Goal: Task Accomplishment & Management: Complete application form

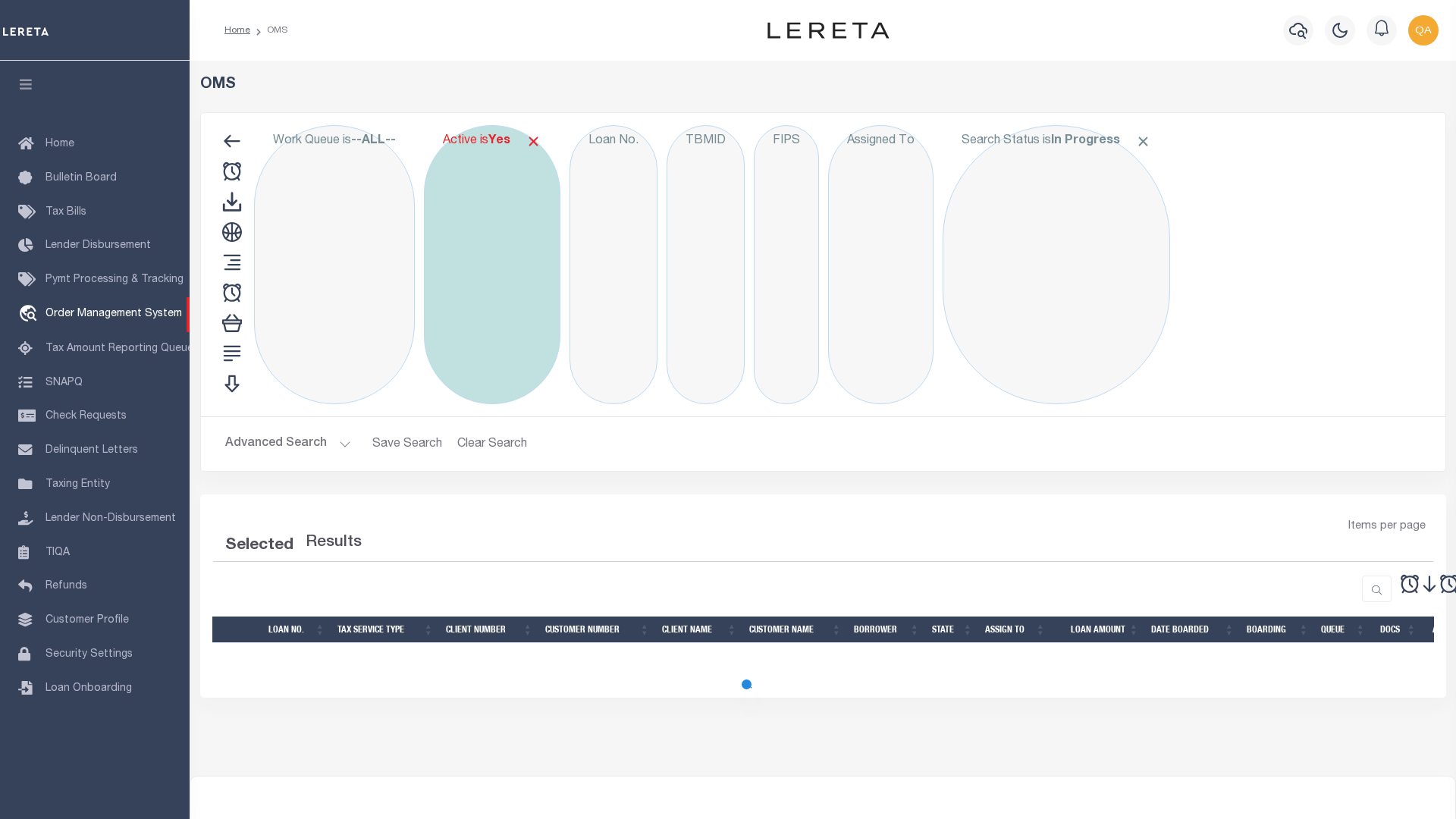
click at [539, 141] on span at bounding box center [533, 141] width 16 height 16
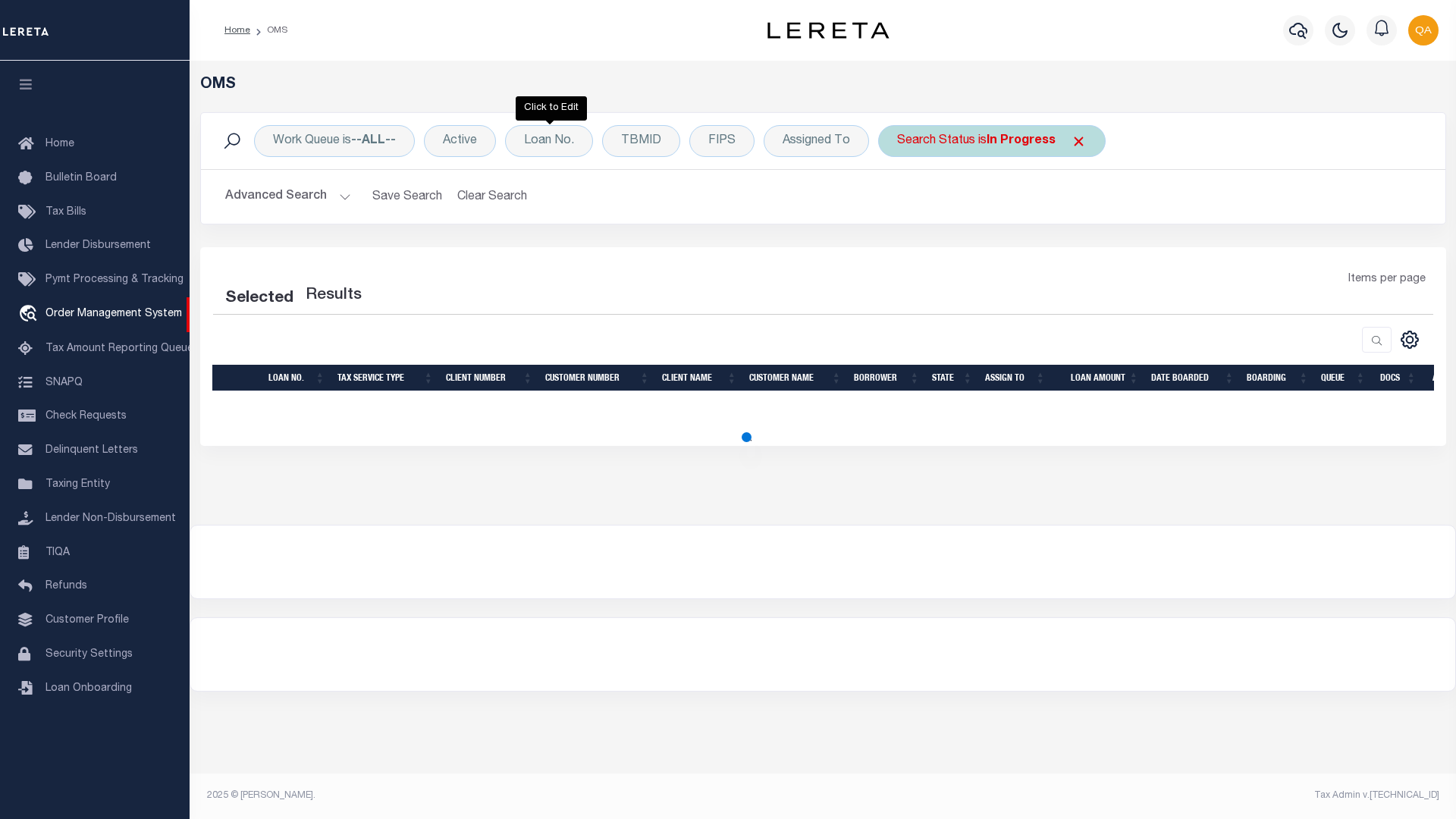
click at [1075, 141] on span at bounding box center [1079, 141] width 16 height 16
select select "200"
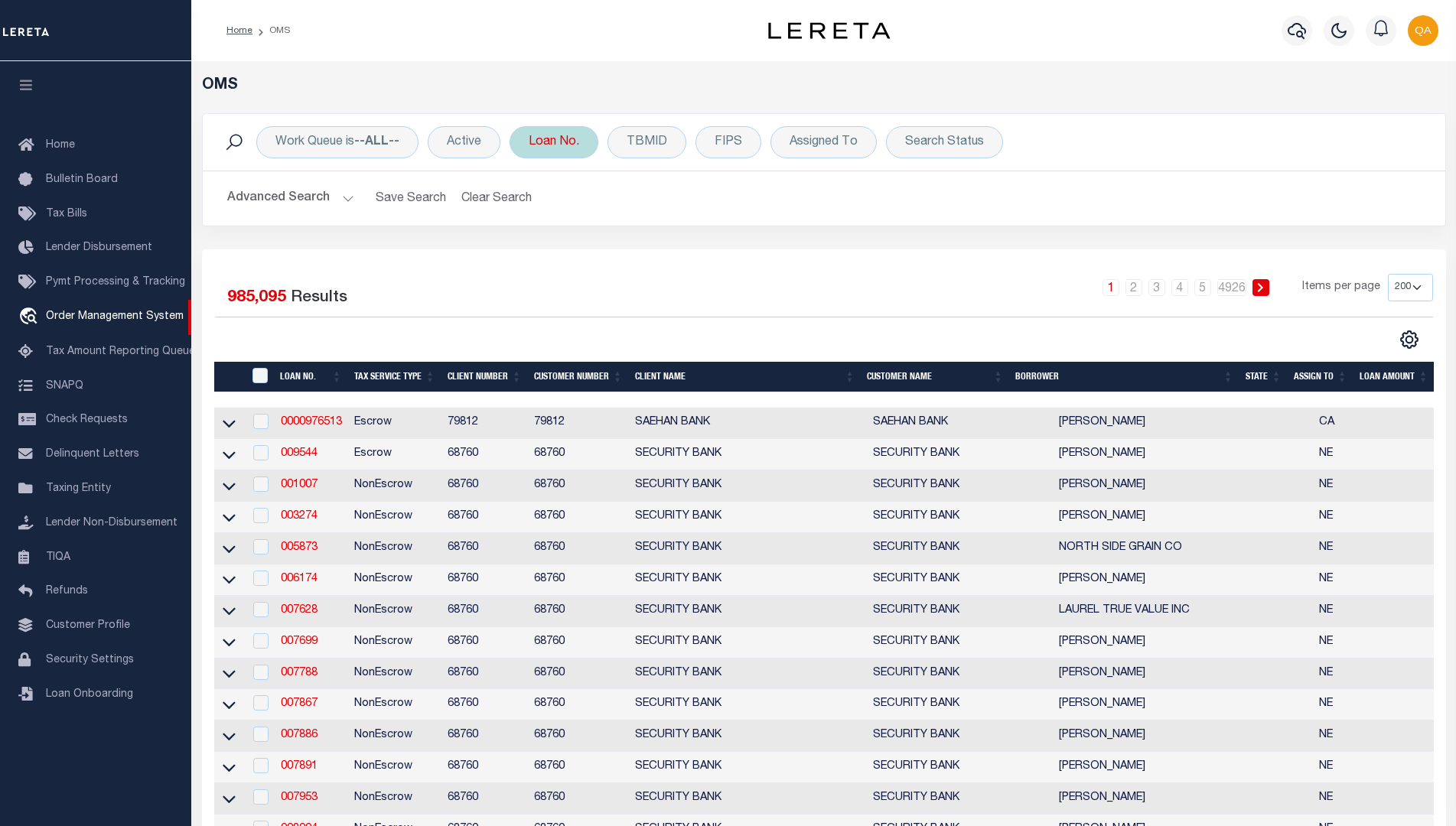
click at [555, 143] on div "Loan No." at bounding box center [554, 143] width 89 height 32
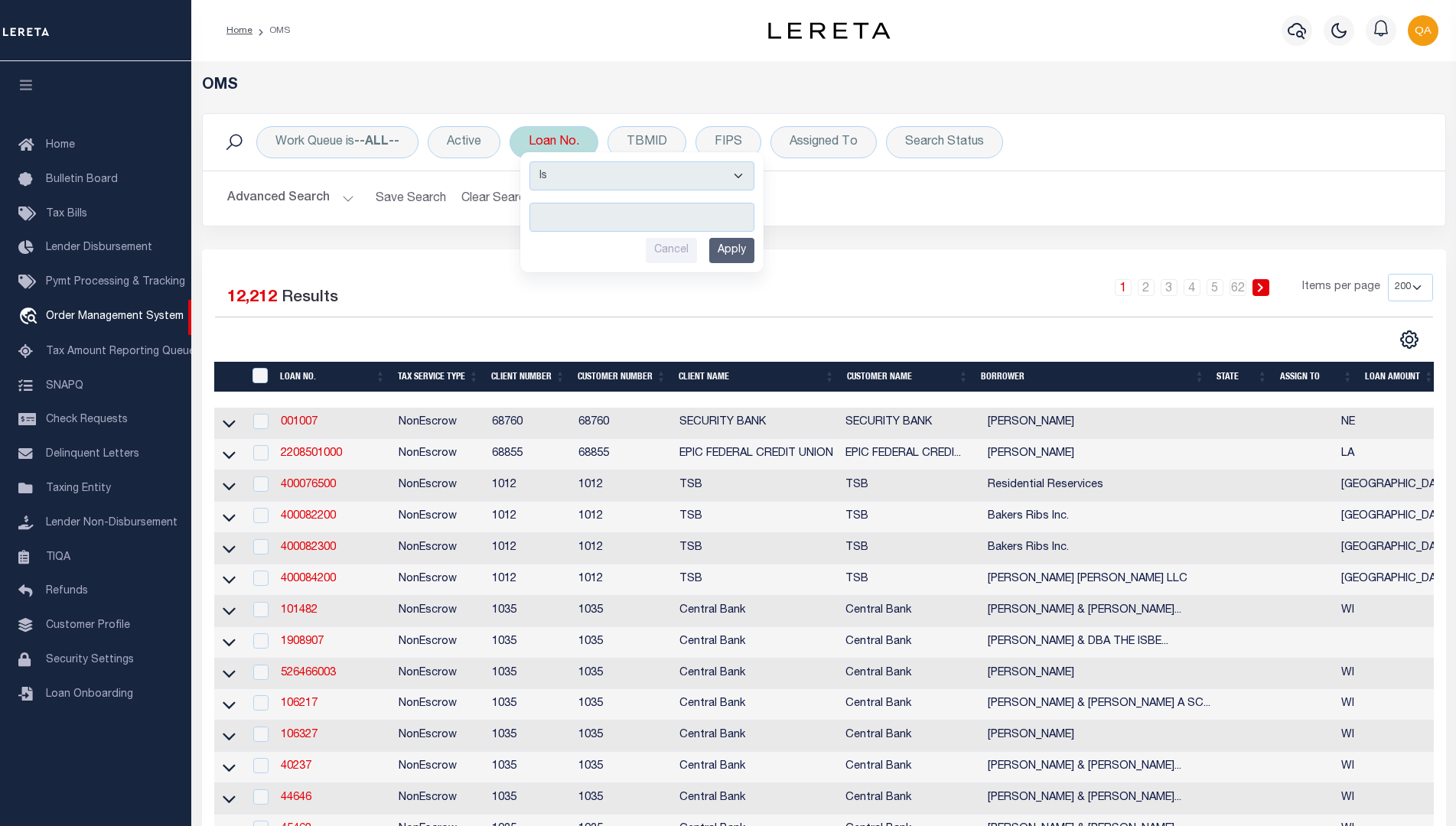
type input "Automation-09-30-25T12:55:18-1"
click at [733, 250] on input "Apply" at bounding box center [731, 251] width 45 height 25
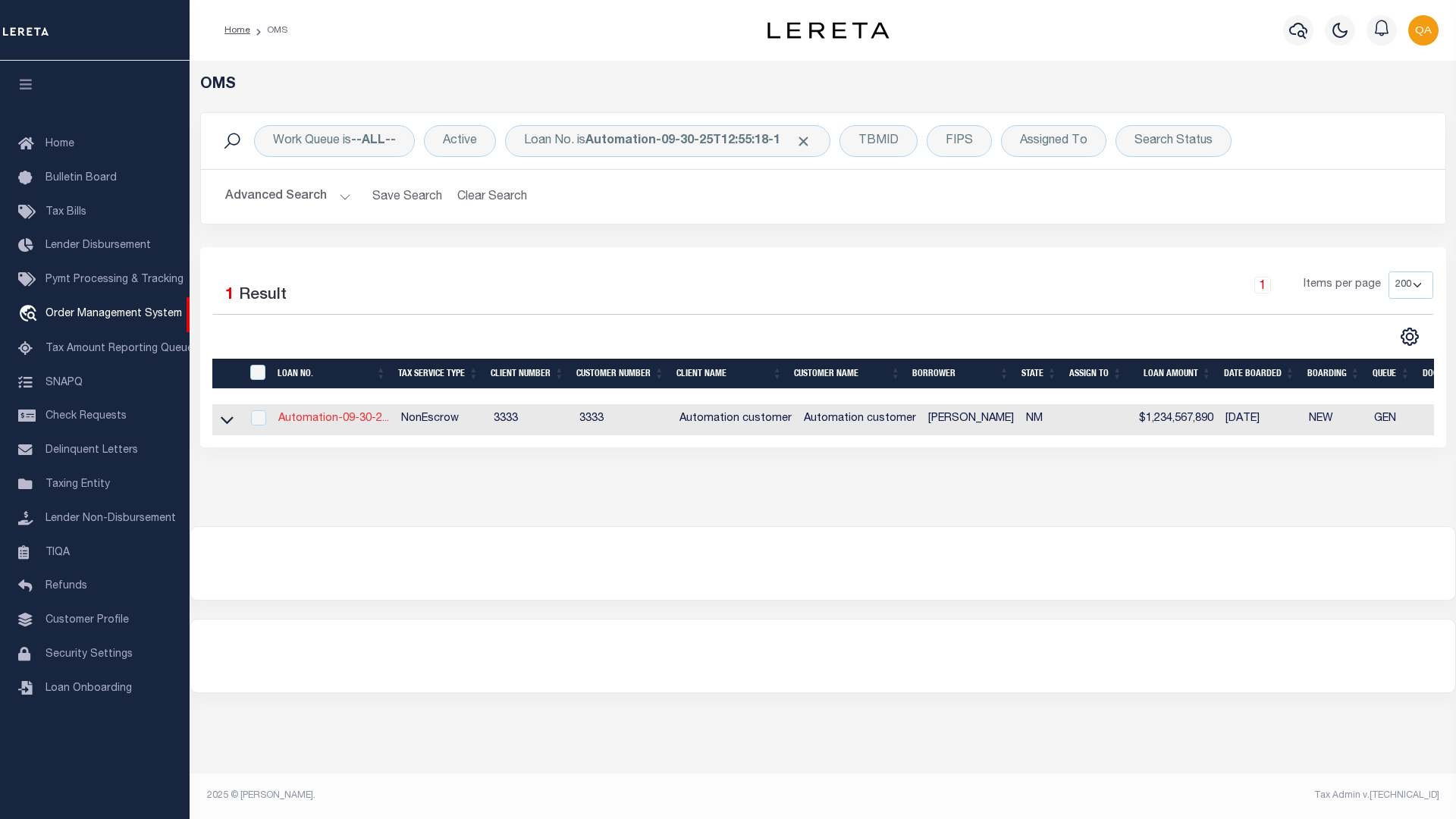
click at [333, 420] on link "Automation-09-30-2..." at bounding box center [334, 418] width 110 height 11
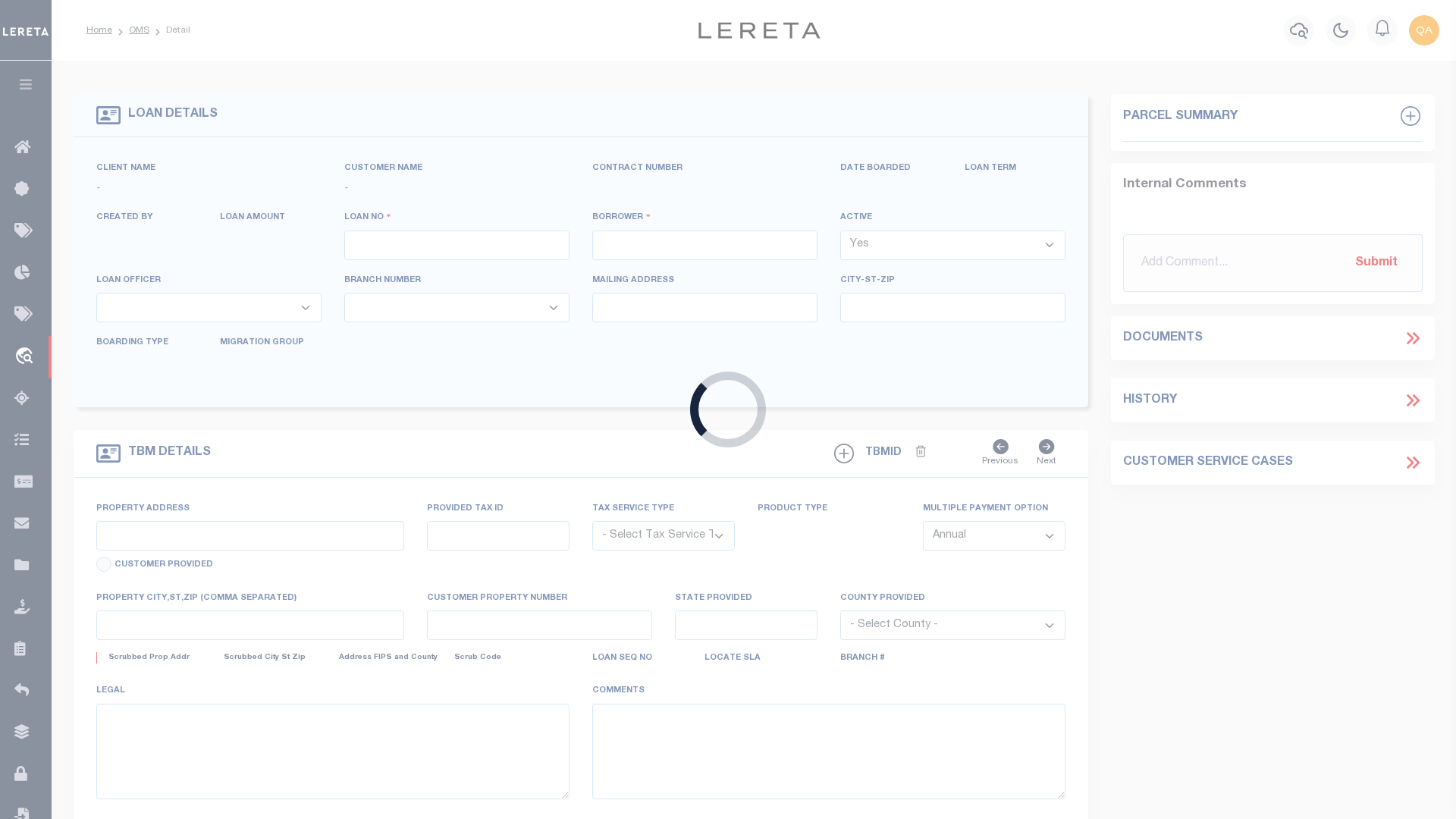
type input "Automation-09-30-25T12:55:18-1"
type input "[PERSON_NAME]"
select select
type input "[STREET_ADDRESS]"
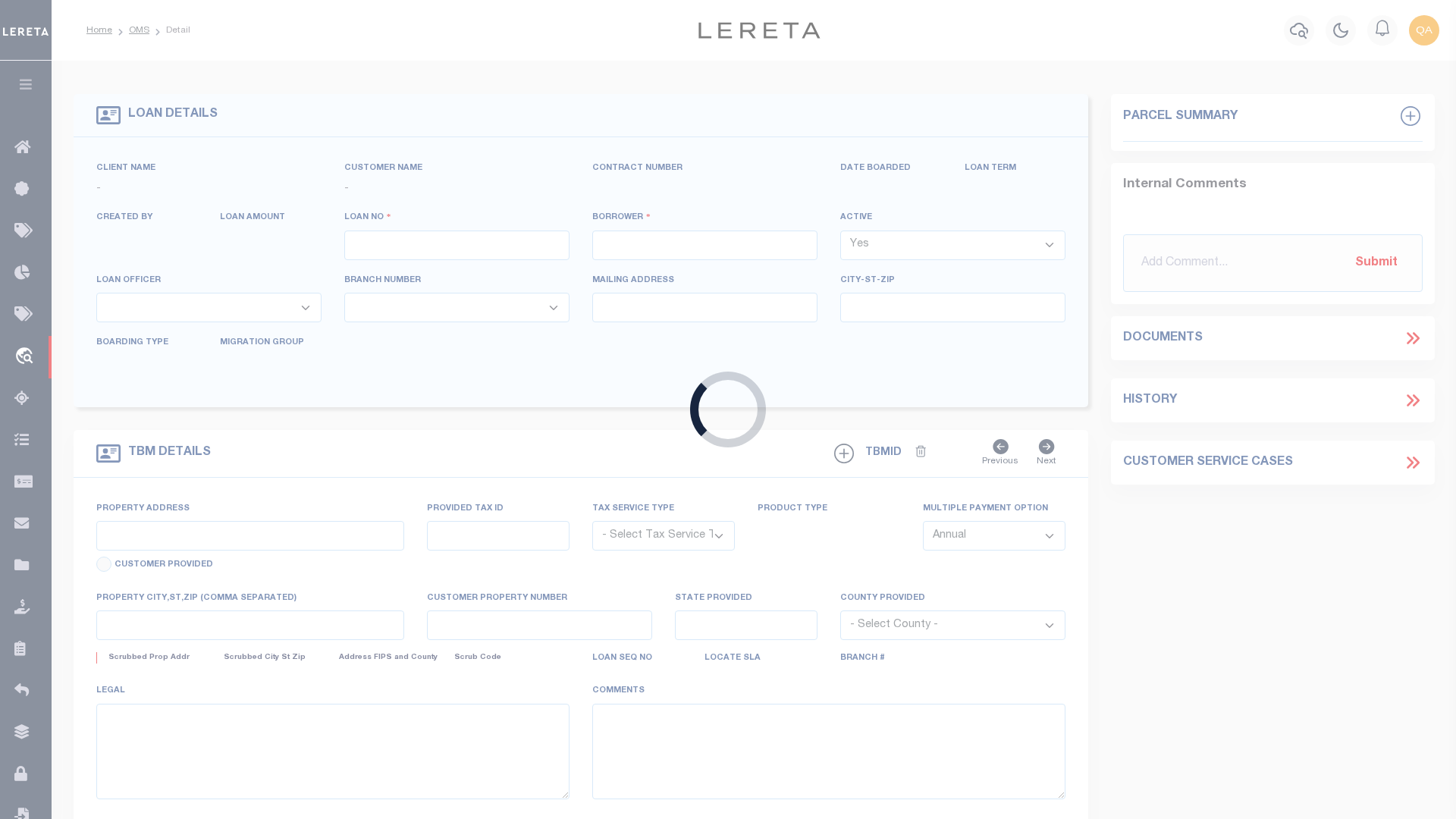
type input "[GEOGRAPHIC_DATA]"
type input "[DATE]"
select select "10"
select select "NonEscrow"
type input "[STREET_ADDRESS]"
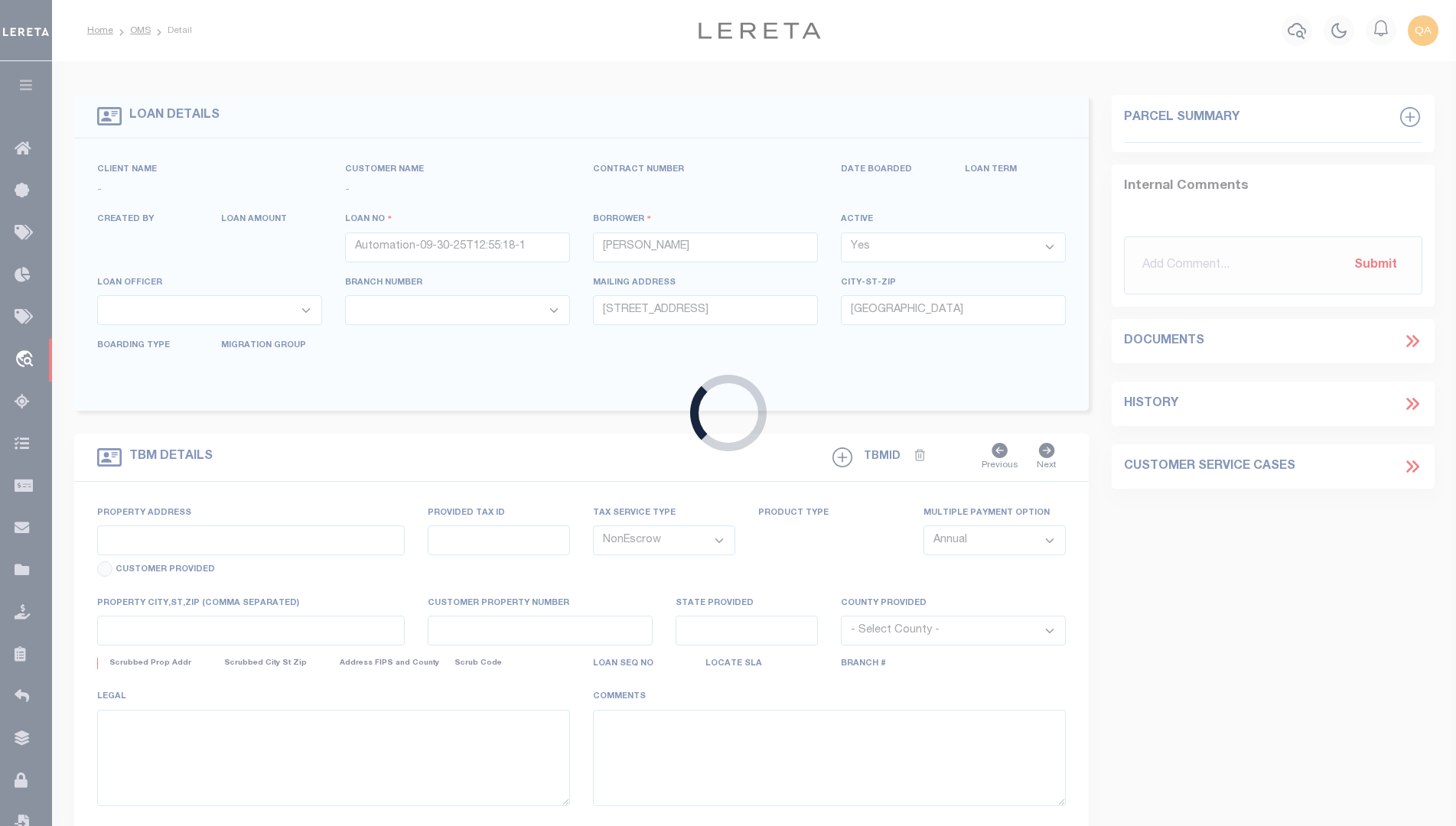
type input "[GEOGRAPHIC_DATA]"
type input "NM"
